Goal: Transaction & Acquisition: Purchase product/service

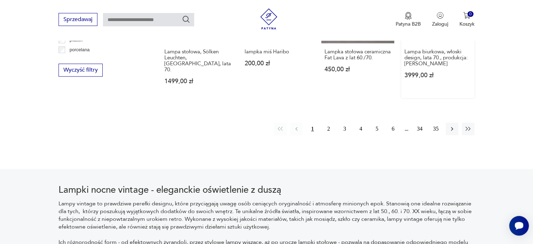
scroll to position [726, 0]
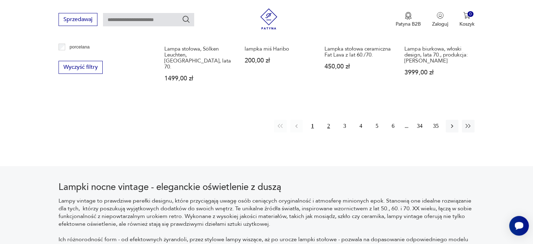
click at [328, 120] on button "2" at bounding box center [328, 126] width 13 height 13
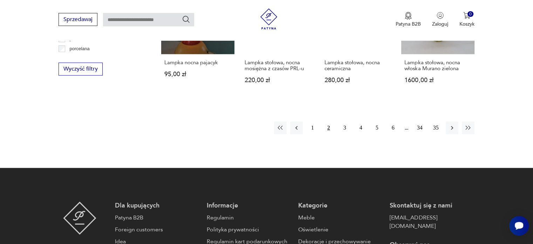
scroll to position [760, 0]
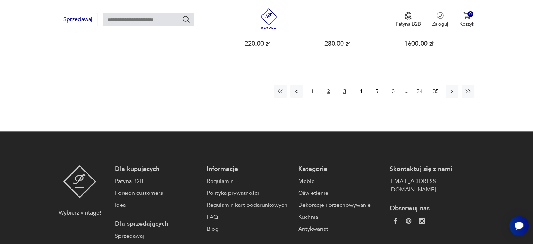
click at [345, 85] on button "3" at bounding box center [345, 91] width 13 height 13
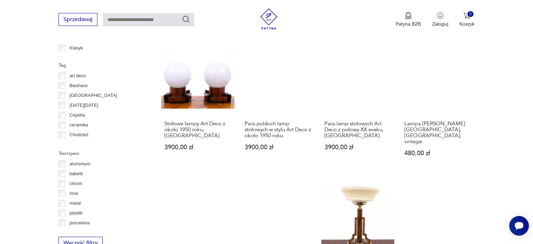
scroll to position [655, 0]
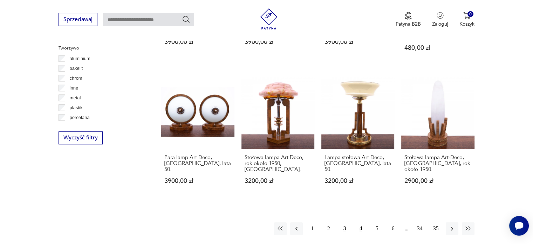
click at [360, 222] on button "4" at bounding box center [361, 228] width 13 height 13
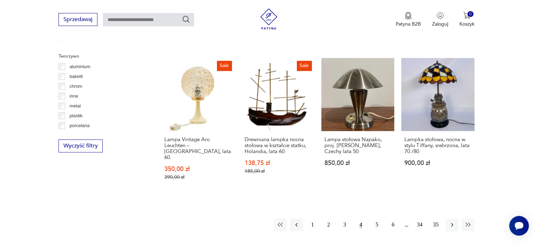
scroll to position [691, 0]
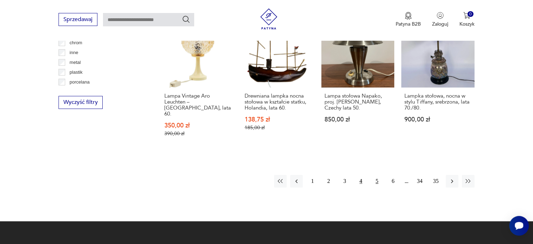
click at [377, 175] on button "5" at bounding box center [377, 181] width 13 height 13
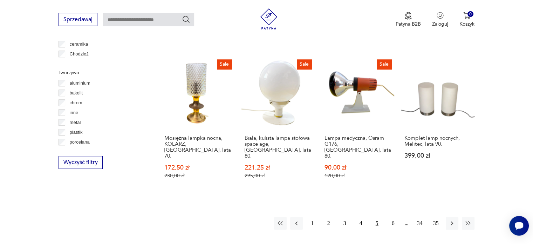
scroll to position [701, 0]
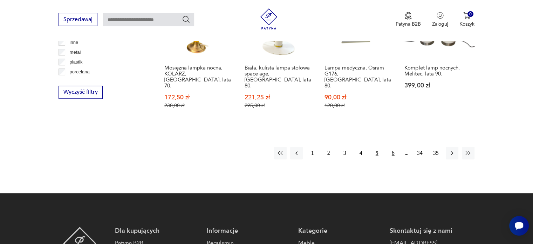
click at [393, 146] on button "6" at bounding box center [393, 152] width 13 height 13
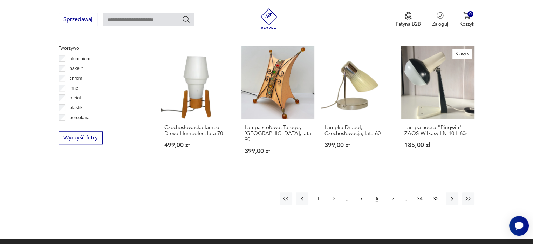
scroll to position [760, 0]
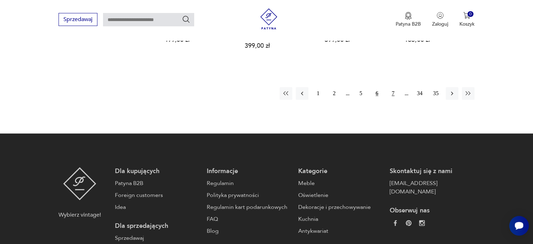
click at [394, 87] on button "7" at bounding box center [393, 93] width 13 height 13
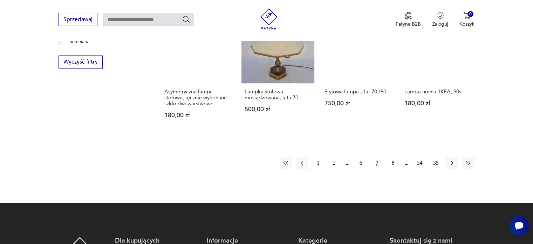
scroll to position [760, 0]
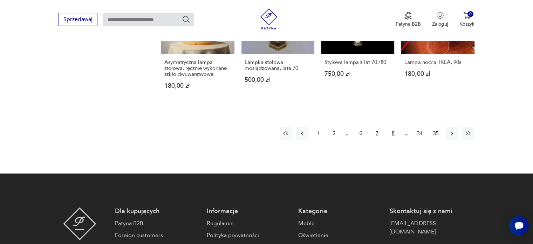
click at [391, 127] on button "8" at bounding box center [393, 133] width 13 height 13
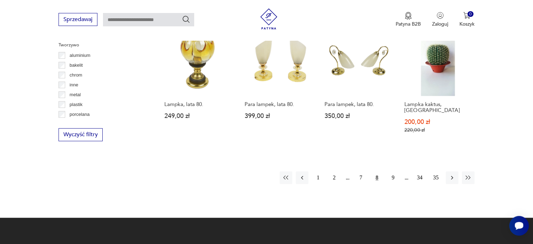
scroll to position [725, 0]
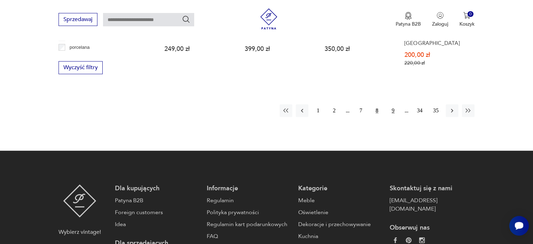
click at [393, 104] on button "9" at bounding box center [393, 110] width 13 height 13
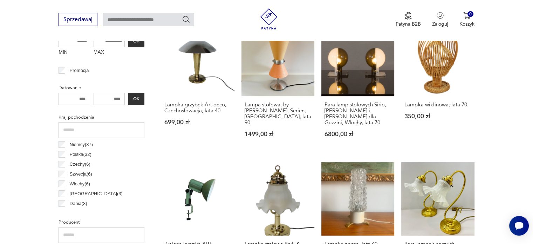
scroll to position [235, 0]
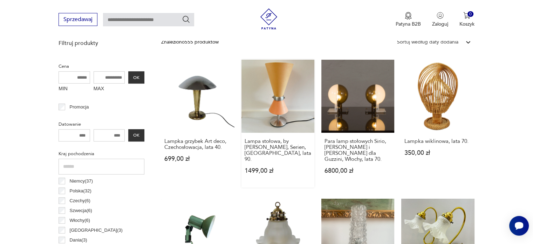
click at [271, 107] on link "Lampa stołowa, by [PERSON_NAME], Serien, [GEOGRAPHIC_DATA], lata 90. 1499,00 zł" at bounding box center [277, 124] width 73 height 128
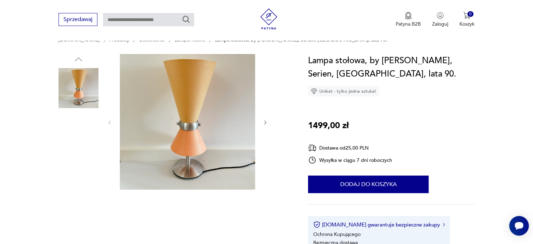
scroll to position [70, 0]
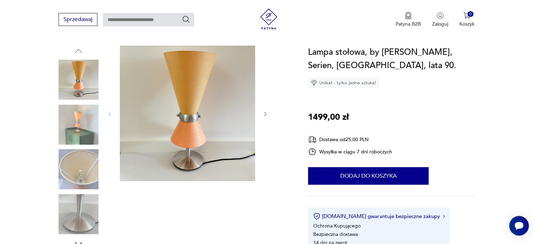
click at [84, 126] on img at bounding box center [79, 124] width 40 height 40
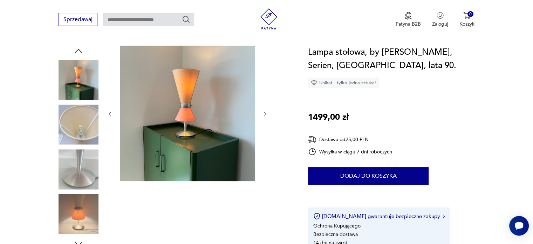
click at [77, 215] on img at bounding box center [79, 214] width 40 height 40
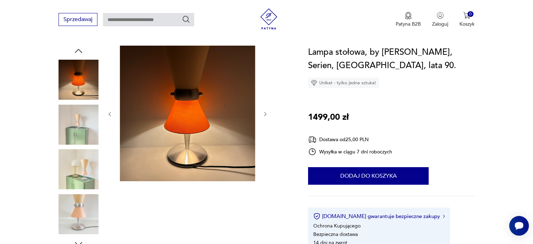
click at [72, 180] on img at bounding box center [79, 169] width 40 height 40
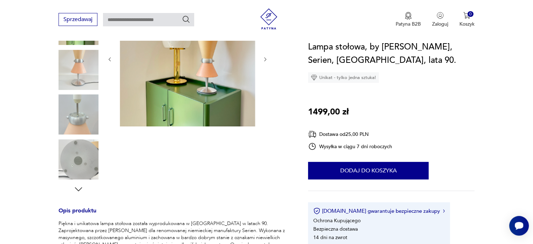
scroll to position [245, 0]
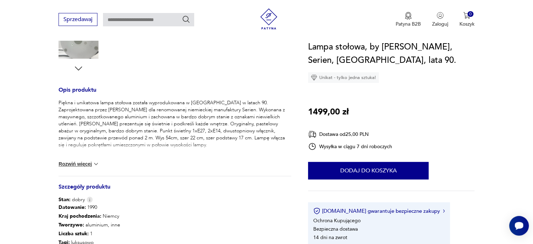
click at [89, 165] on button "Rozwiń więcej" at bounding box center [79, 163] width 41 height 7
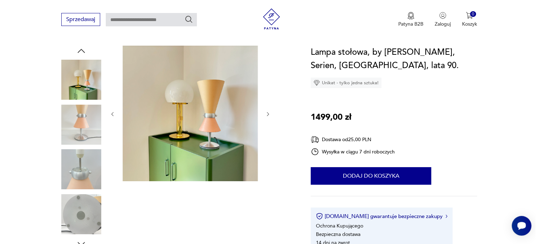
scroll to position [70, 0]
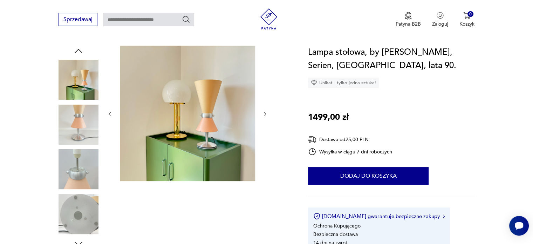
click at [184, 138] on img at bounding box center [187, 113] width 135 height 135
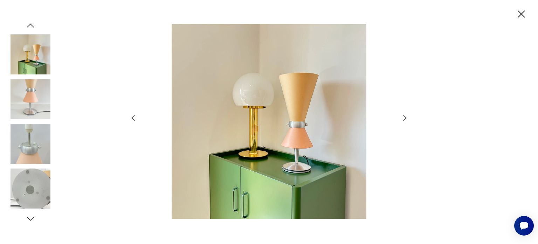
click at [403, 117] on icon "button" at bounding box center [405, 118] width 8 height 8
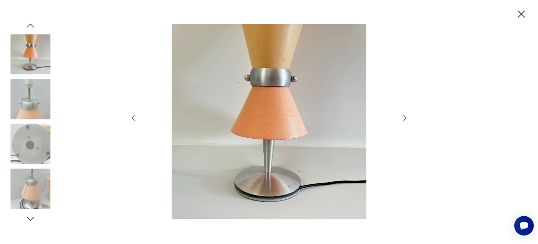
click at [403, 120] on icon "button" at bounding box center [405, 118] width 8 height 8
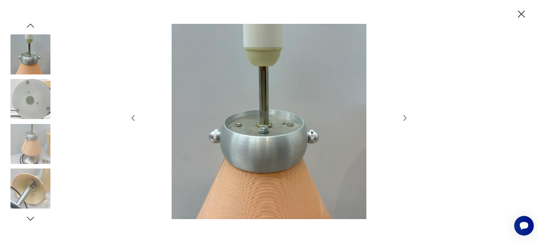
click at [404, 120] on icon "button" at bounding box center [405, 118] width 8 height 8
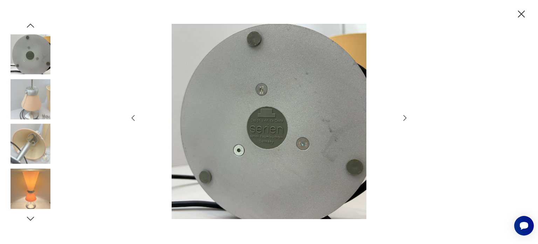
click at [404, 120] on icon "button" at bounding box center [405, 118] width 8 height 8
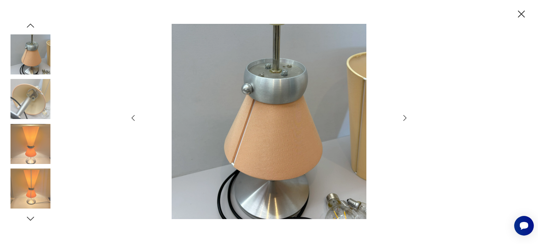
click at [404, 120] on icon "button" at bounding box center [405, 118] width 8 height 8
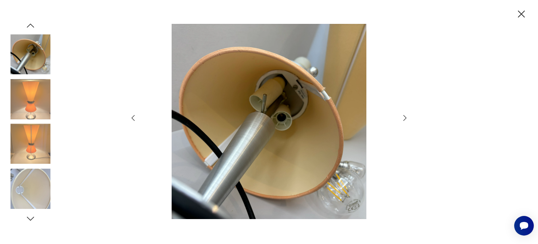
click at [404, 120] on icon "button" at bounding box center [405, 118] width 8 height 8
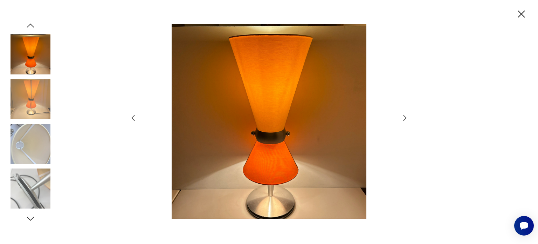
click at [404, 120] on icon "button" at bounding box center [405, 118] width 8 height 8
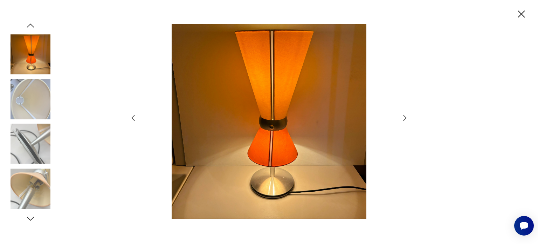
click at [404, 120] on icon "button" at bounding box center [405, 118] width 8 height 8
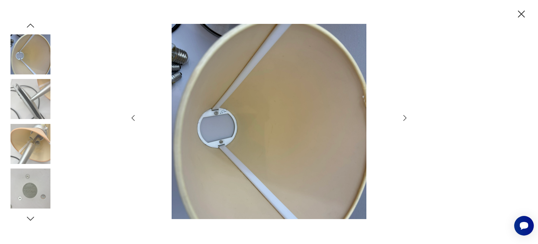
click at [404, 120] on icon "button" at bounding box center [405, 118] width 8 height 8
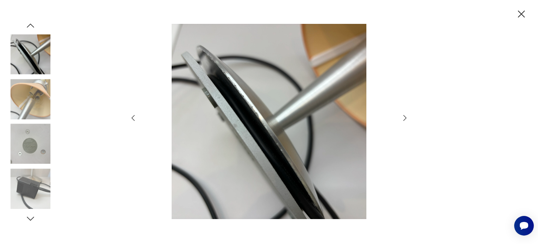
click at [404, 120] on icon "button" at bounding box center [405, 118] width 8 height 8
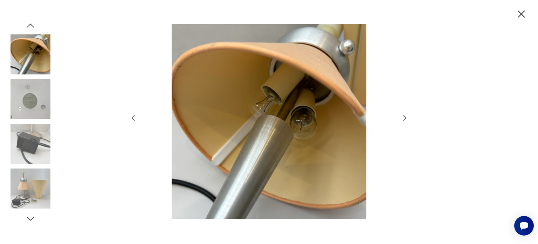
click at [404, 120] on icon "button" at bounding box center [405, 118] width 8 height 8
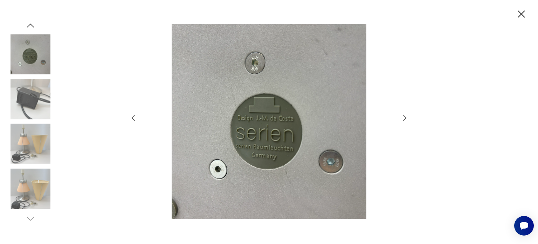
click at [404, 120] on icon "button" at bounding box center [405, 118] width 8 height 8
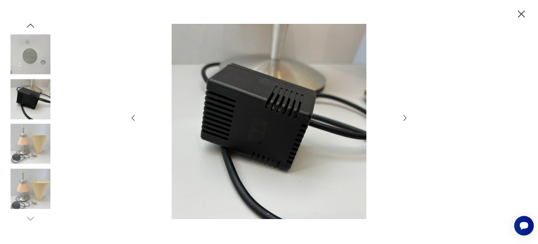
click at [404, 120] on icon "button" at bounding box center [405, 118] width 8 height 8
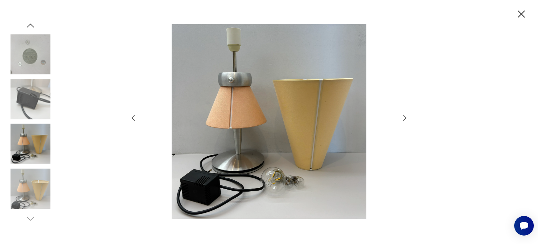
click at [404, 120] on icon "button" at bounding box center [405, 118] width 8 height 8
